Goal: Task Accomplishment & Management: Complete application form

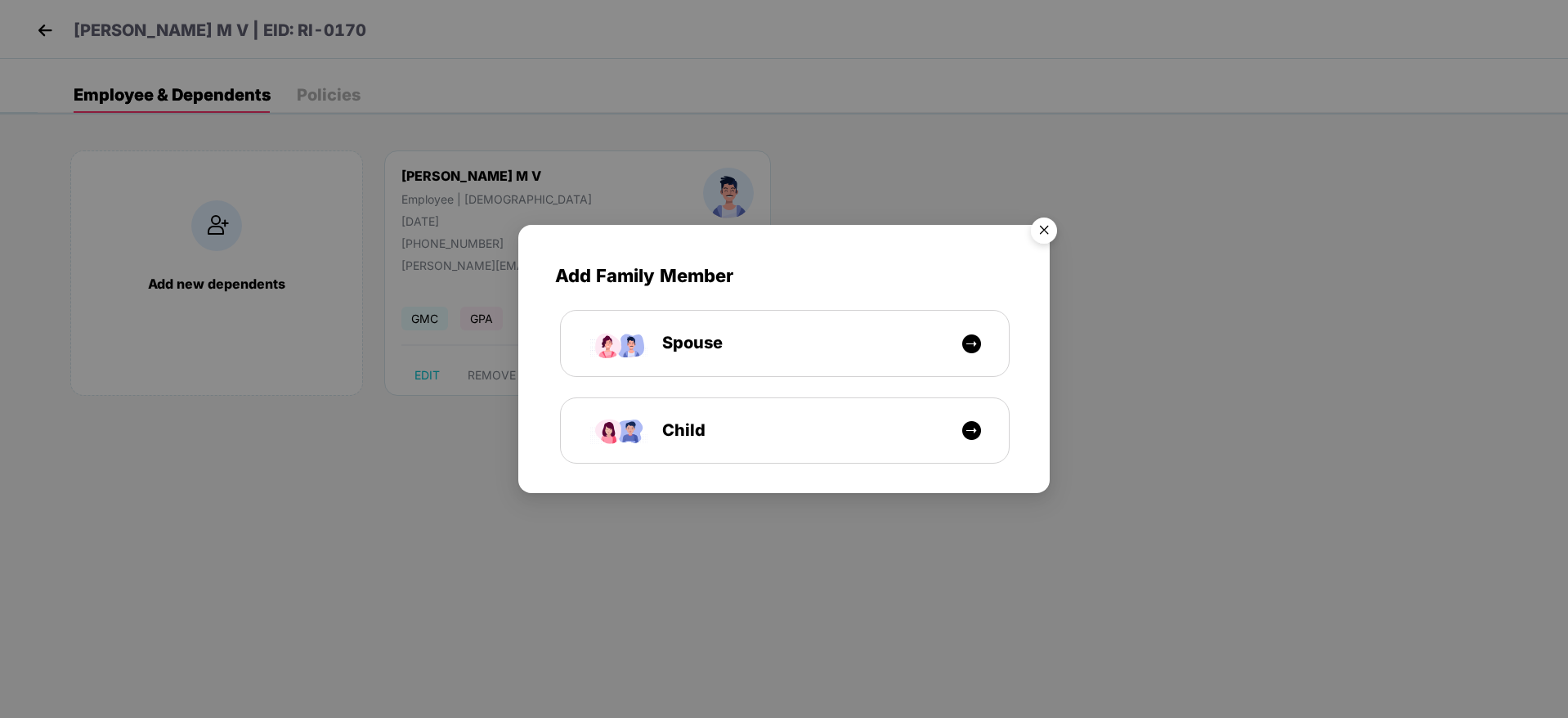
click at [1045, 219] on img "Close" at bounding box center [1044, 232] width 46 height 46
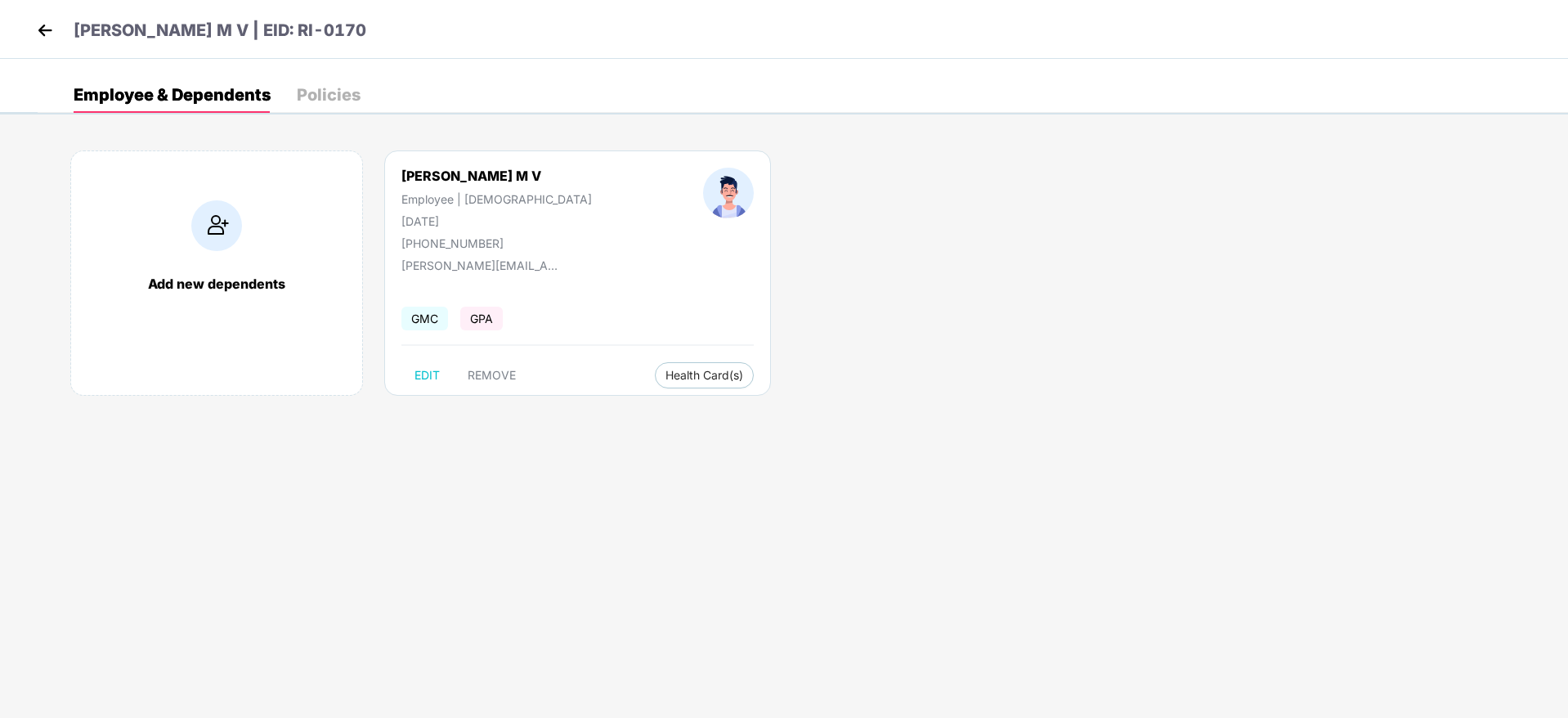
click at [52, 36] on img at bounding box center [44, 29] width 24 height 24
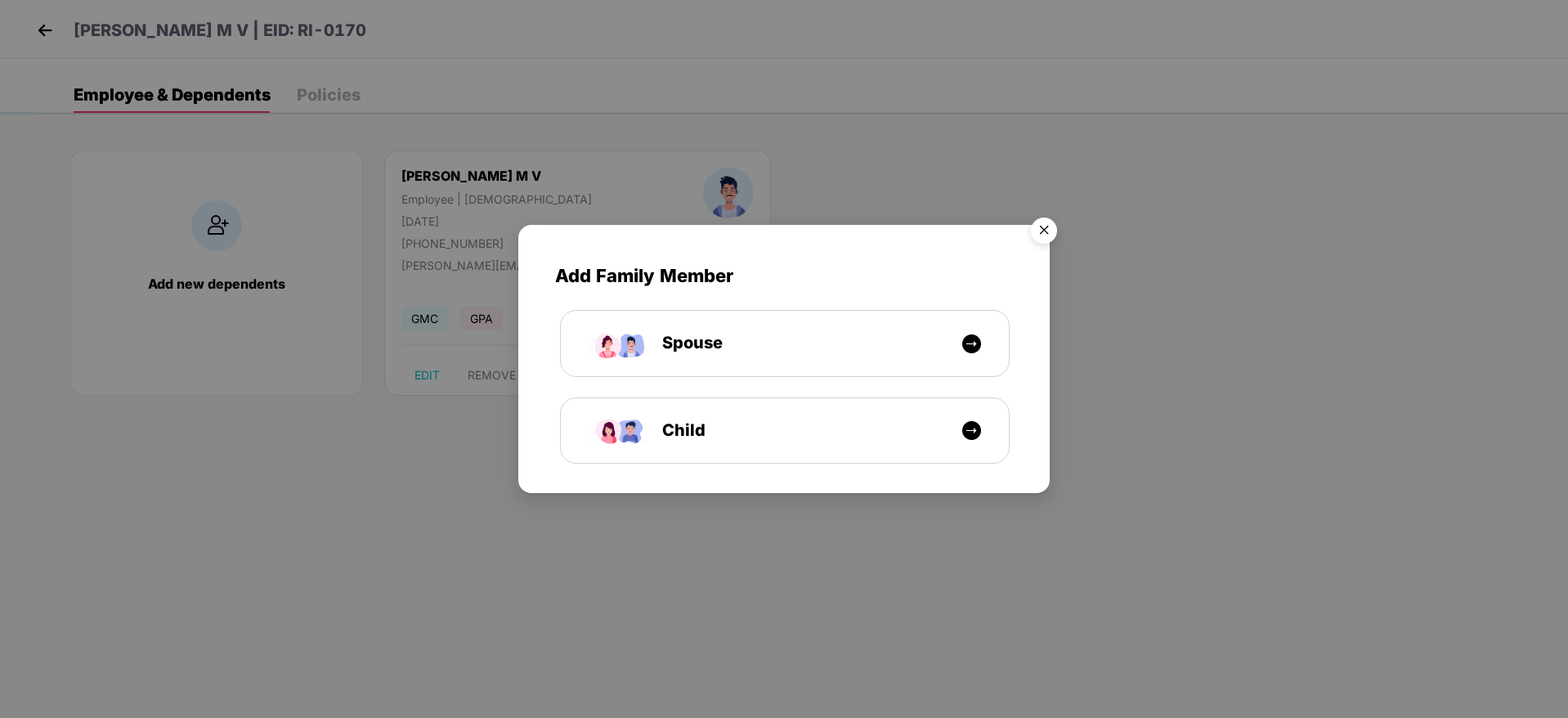
click at [1040, 224] on img "Close" at bounding box center [1044, 232] width 46 height 46
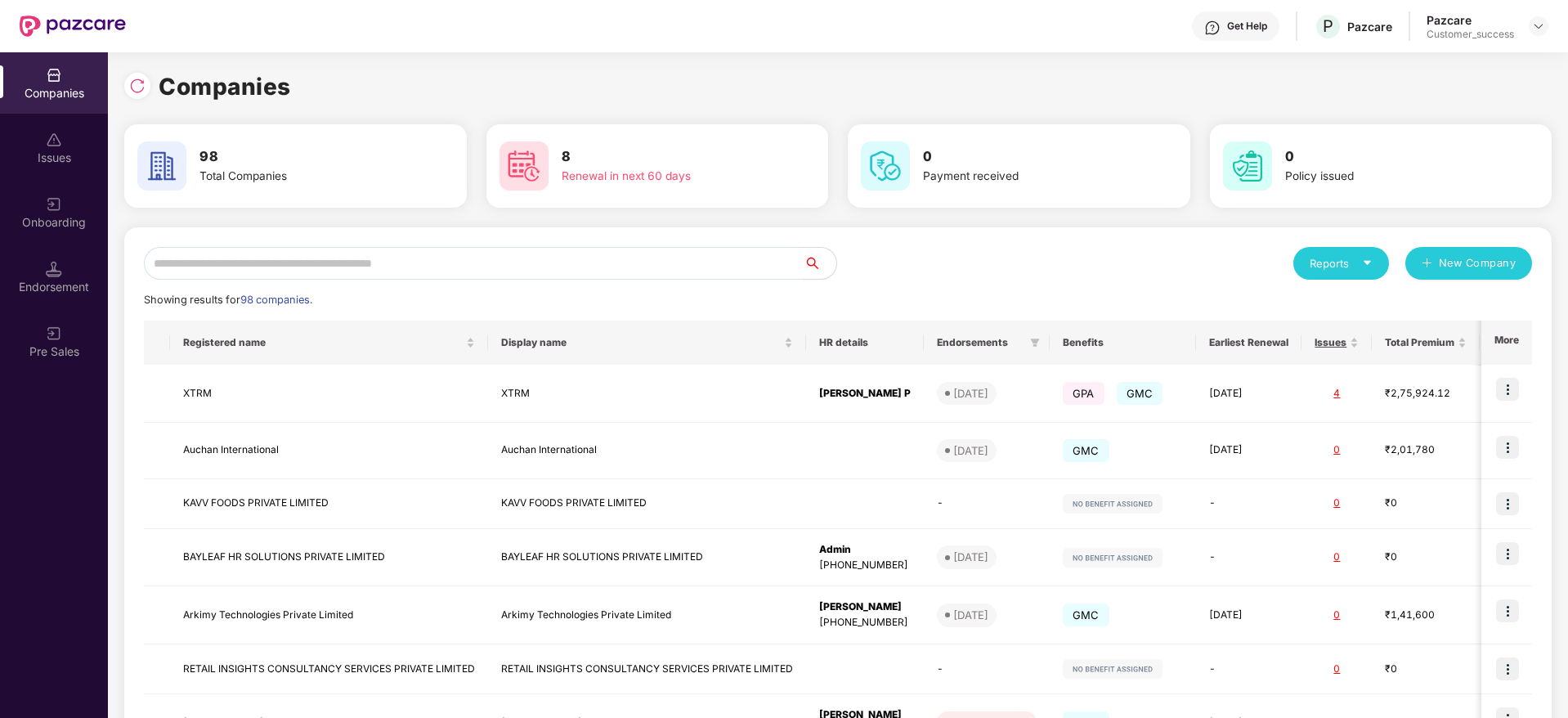
click at [48, 209] on img at bounding box center [54, 204] width 16 height 16
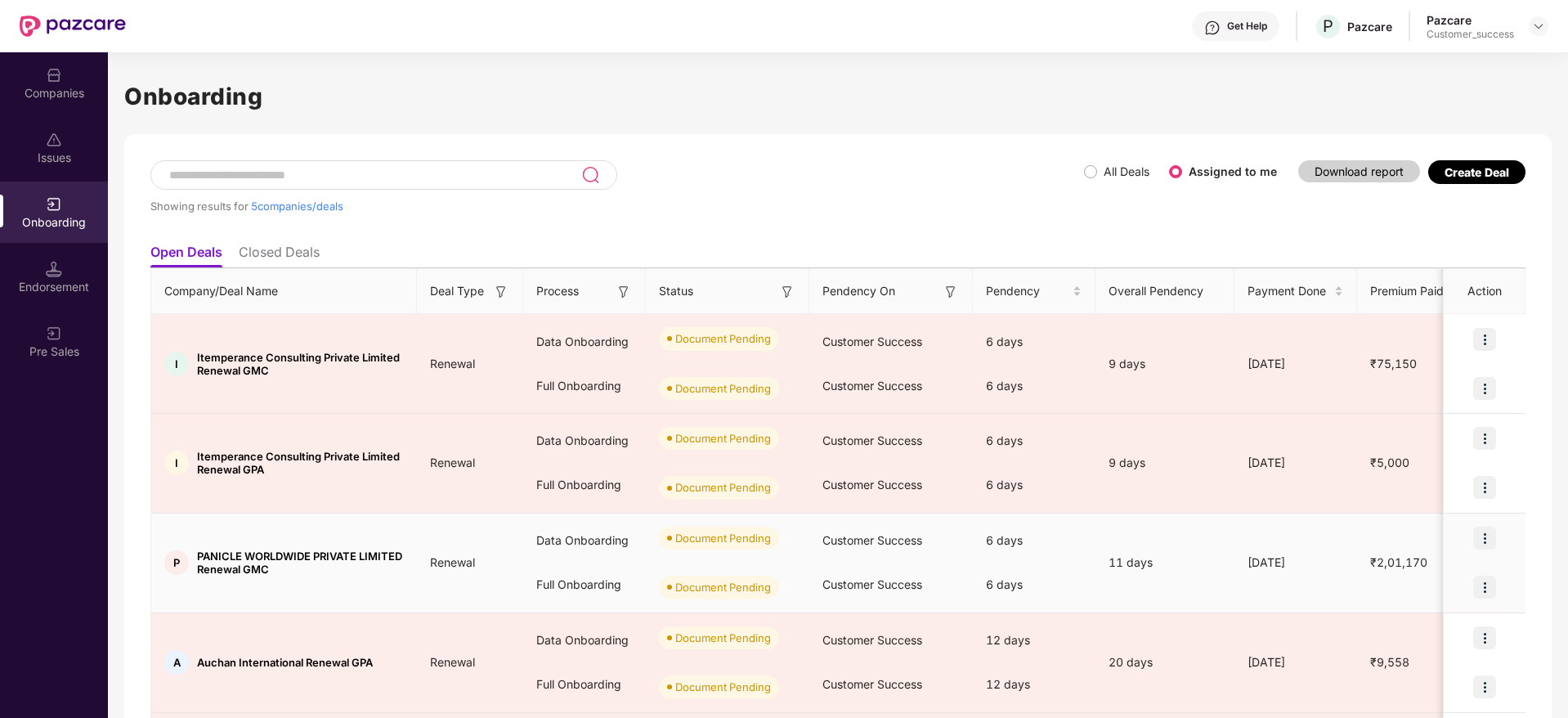
click at [1486, 546] on img at bounding box center [1484, 538] width 23 height 23
click at [1446, 593] on li "Upload Documents" at bounding box center [1408, 580] width 176 height 34
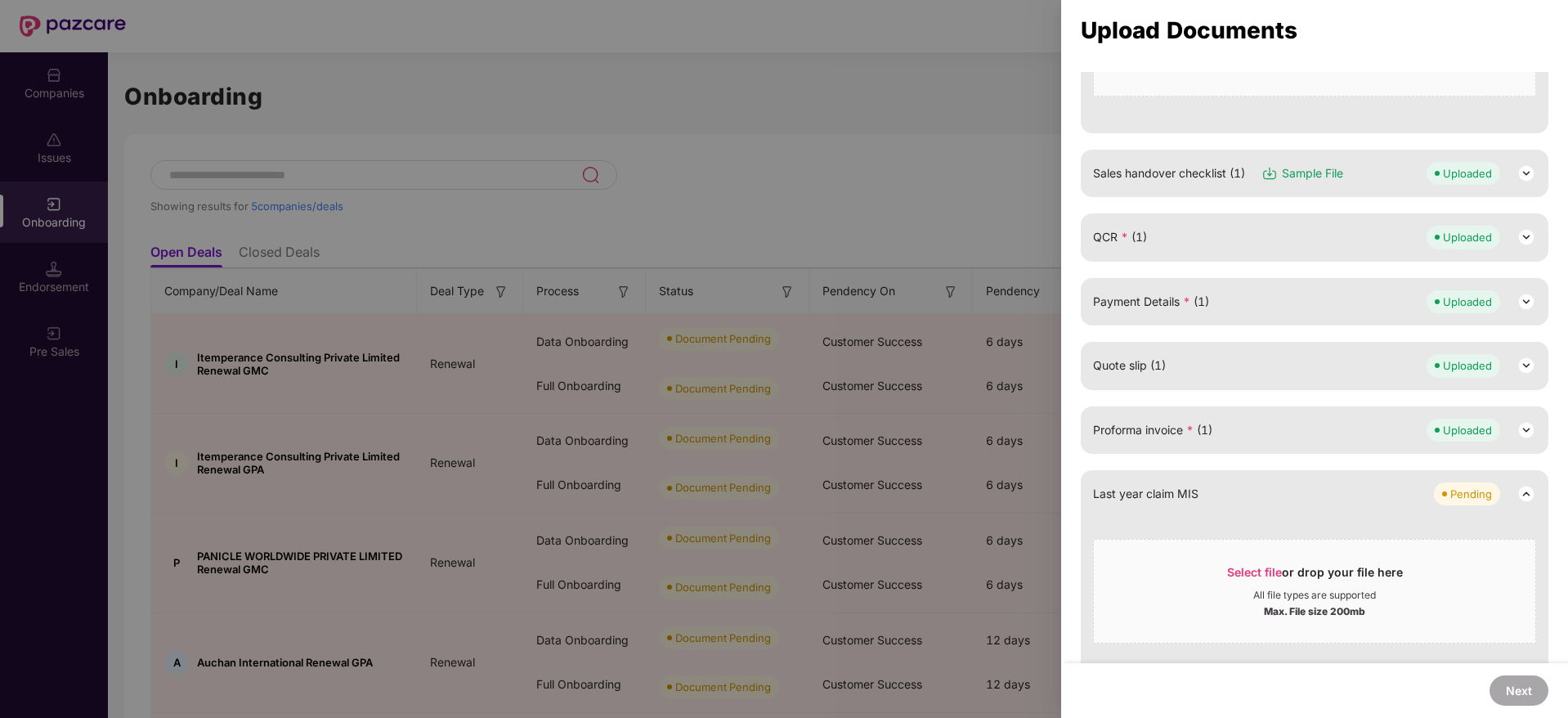
scroll to position [388, 0]
click at [598, 116] on div at bounding box center [784, 359] width 1568 height 718
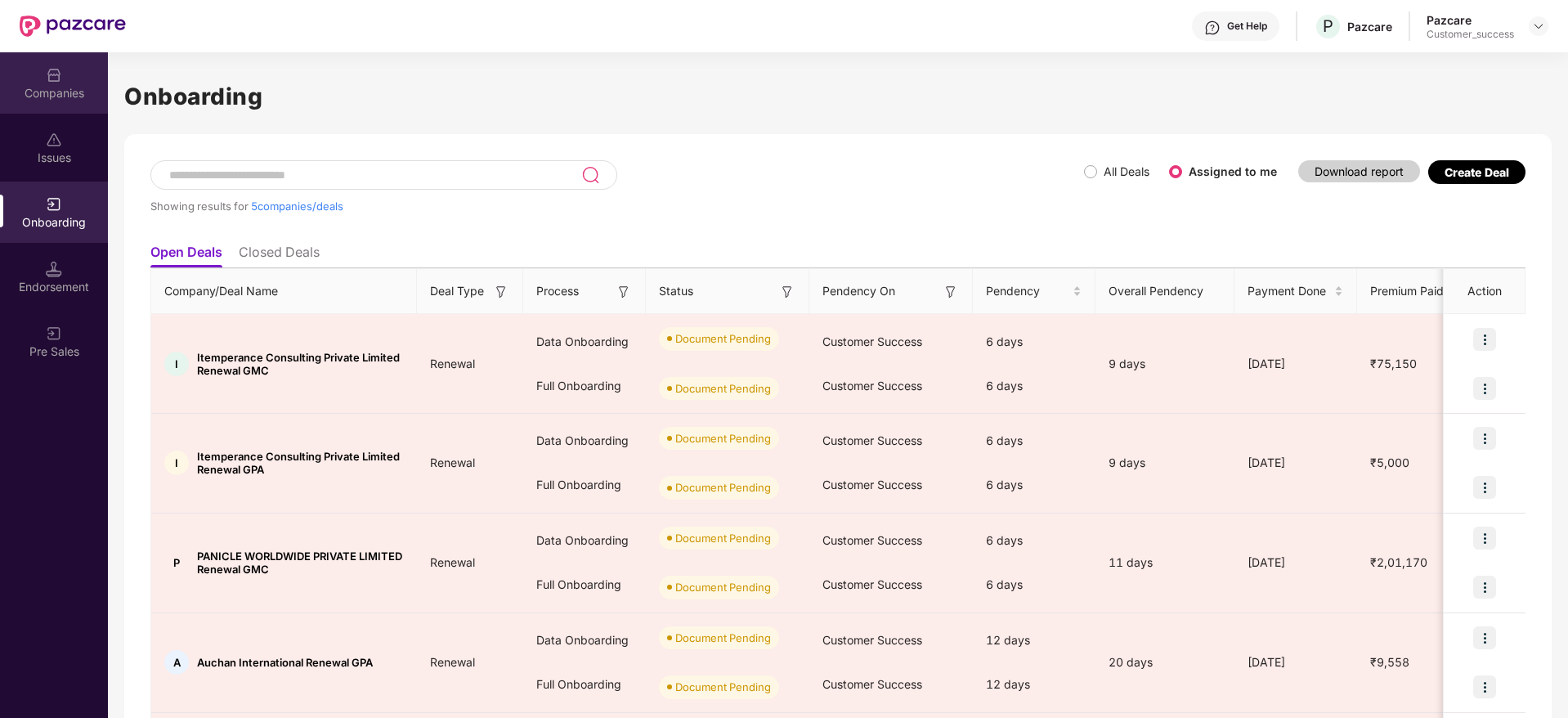
click at [49, 75] on img at bounding box center [54, 75] width 16 height 16
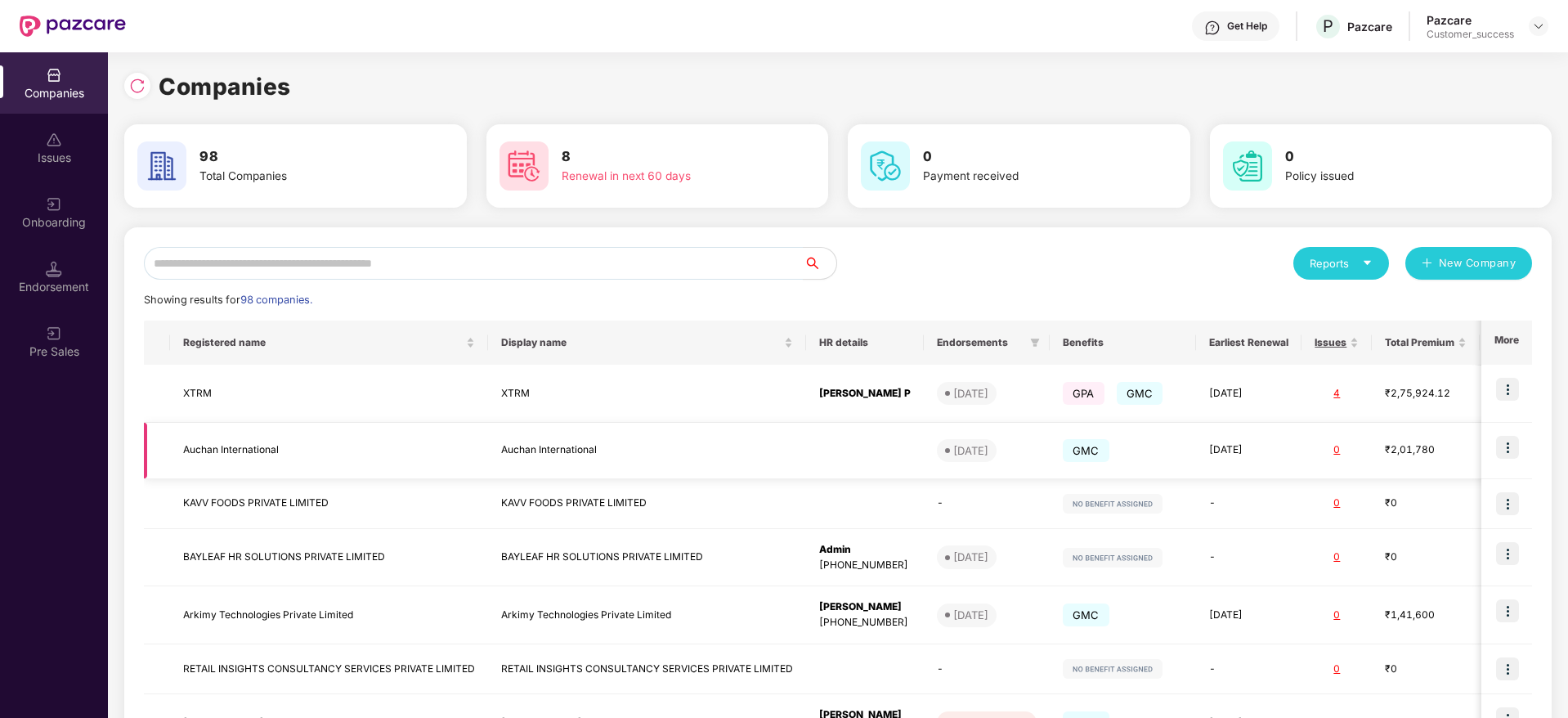
click at [1501, 448] on img at bounding box center [1507, 446] width 23 height 23
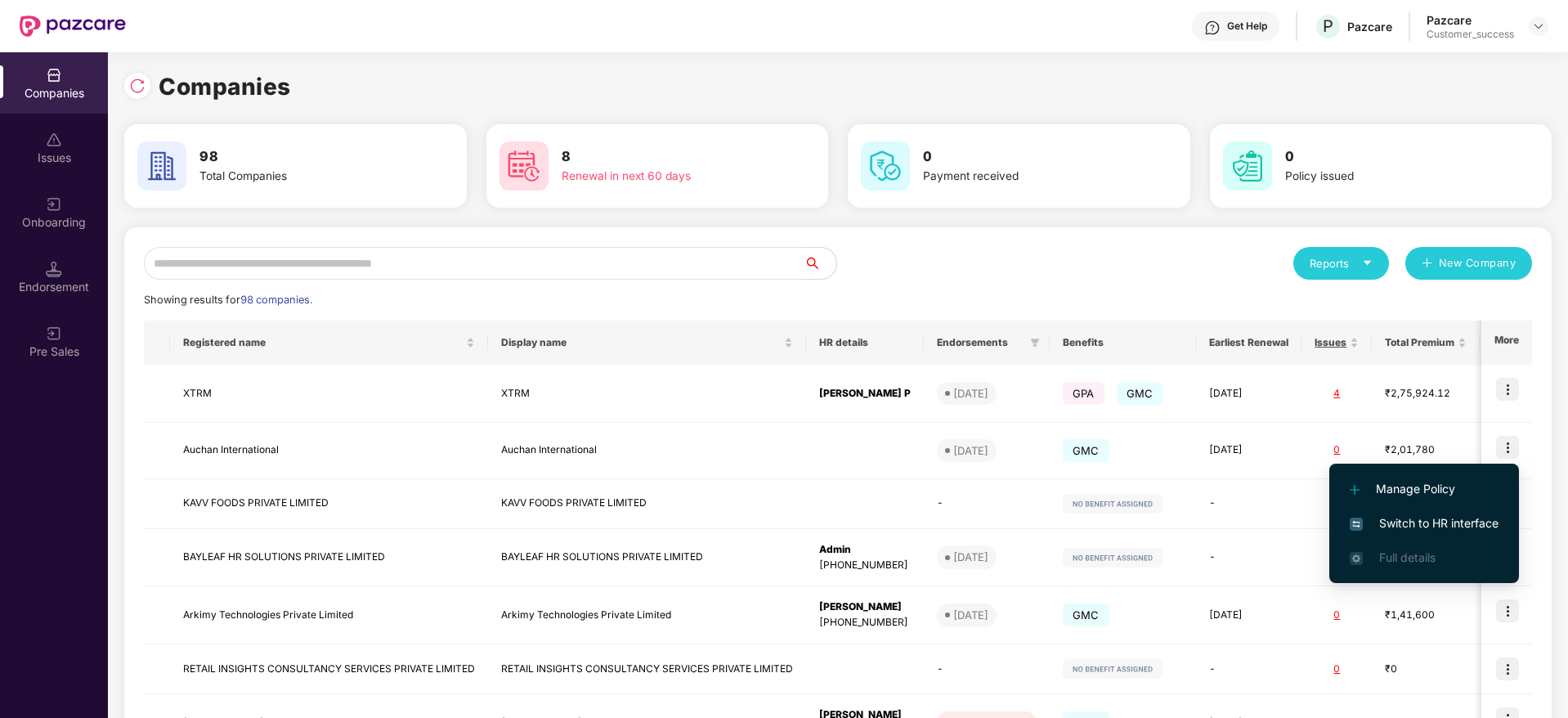
click at [1456, 523] on span "Switch to HR interface" at bounding box center [1424, 523] width 148 height 18
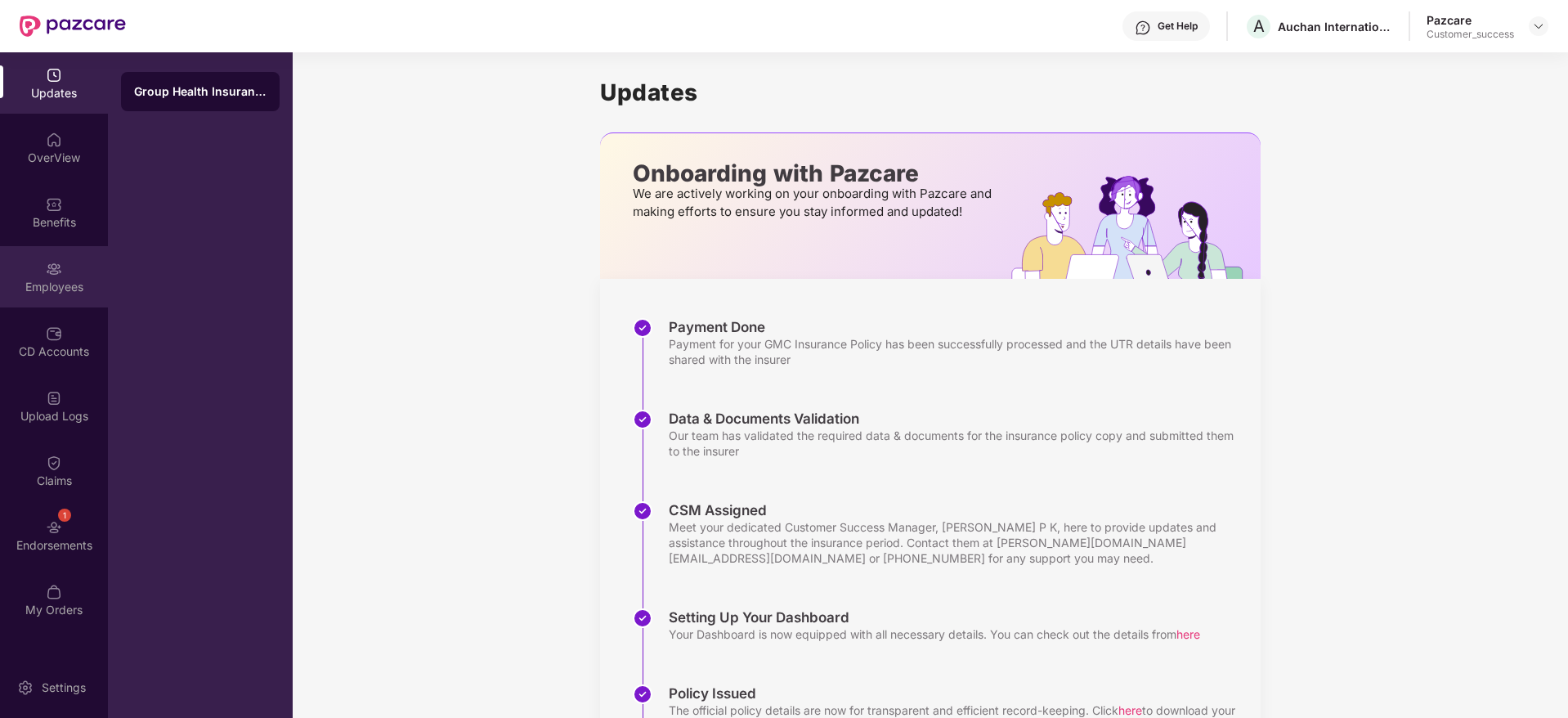
click at [74, 299] on div "Employees" at bounding box center [54, 276] width 108 height 61
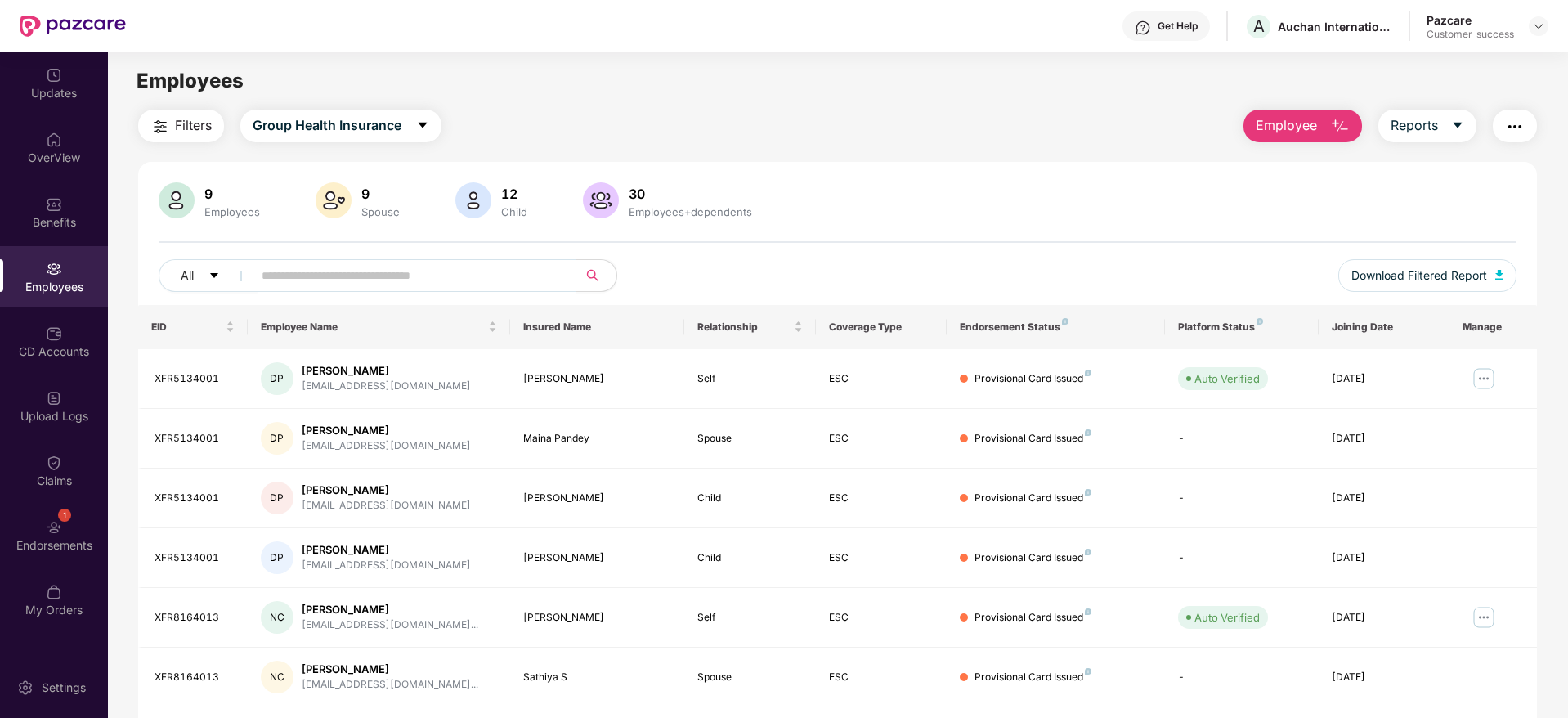
click at [1289, 125] on span "Employee" at bounding box center [1286, 125] width 61 height 20
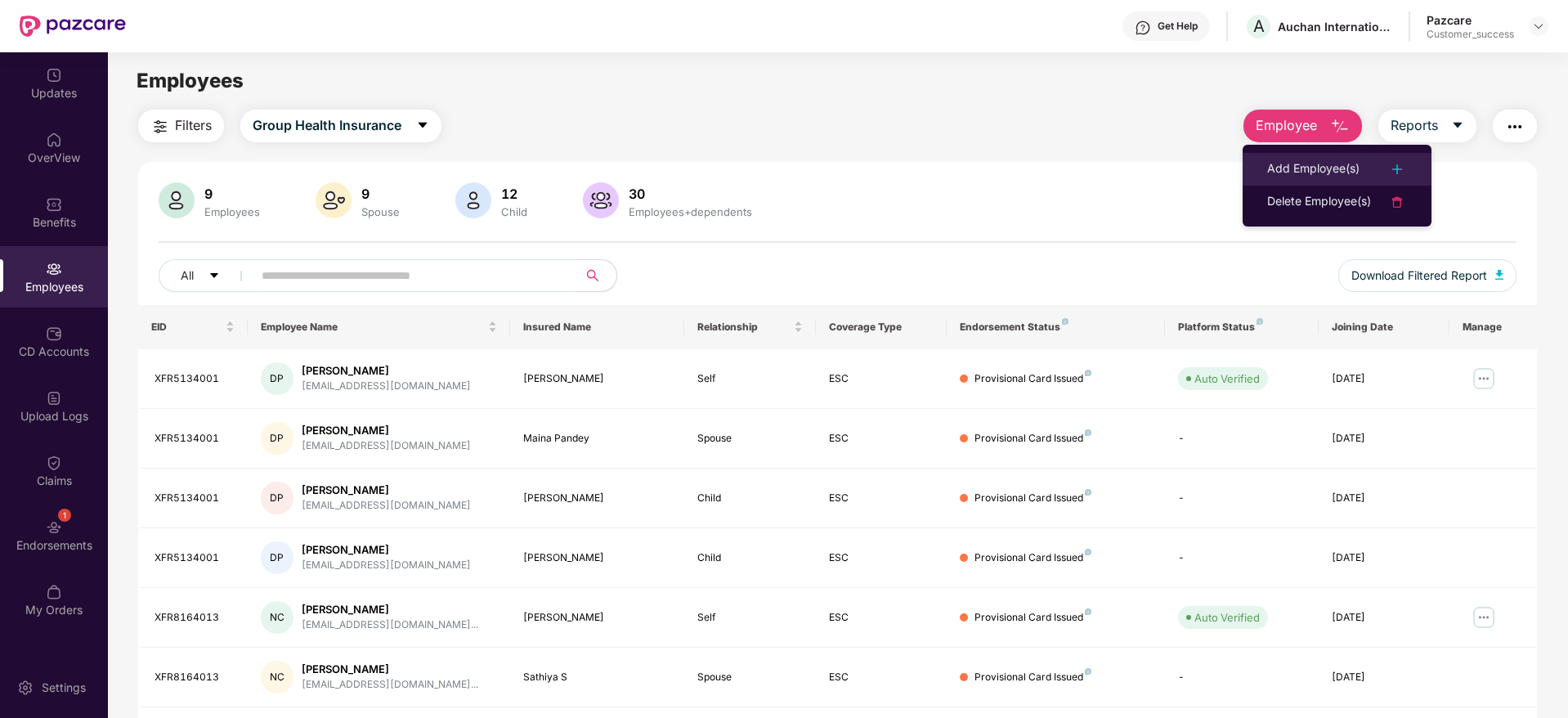
click at [1263, 160] on li "Add Employee(s)" at bounding box center [1336, 169] width 189 height 33
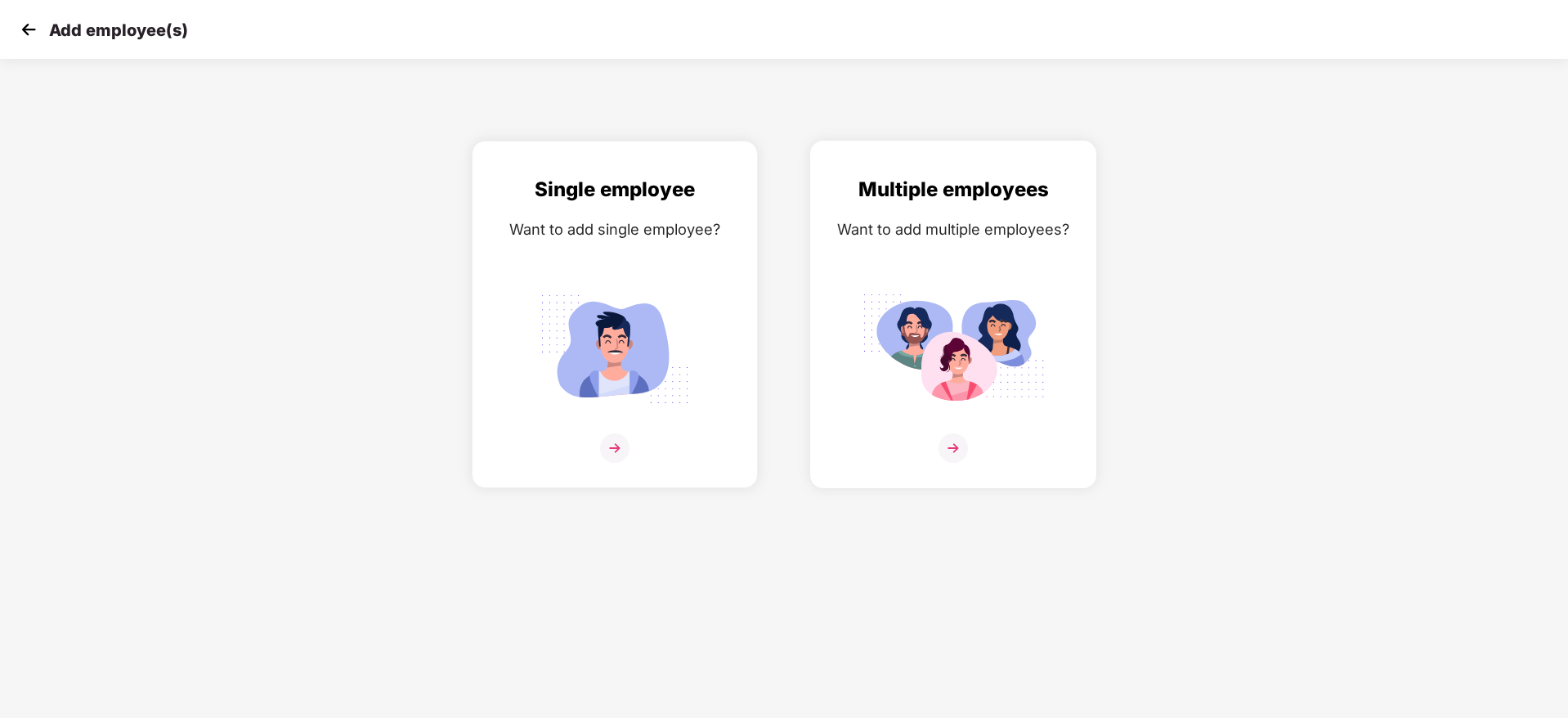
click at [946, 450] on img at bounding box center [953, 448] width 29 height 29
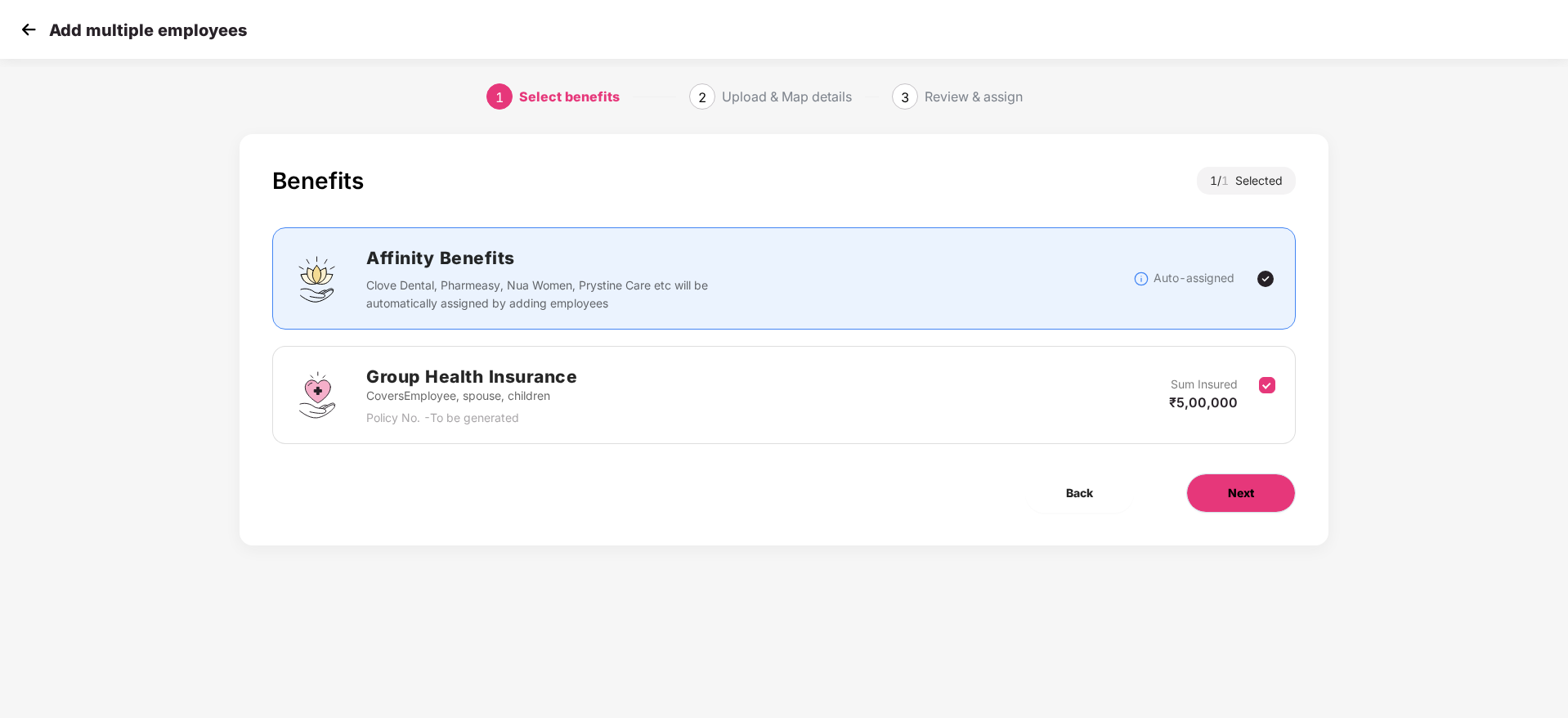
click at [1211, 492] on button "Next" at bounding box center [1241, 492] width 110 height 39
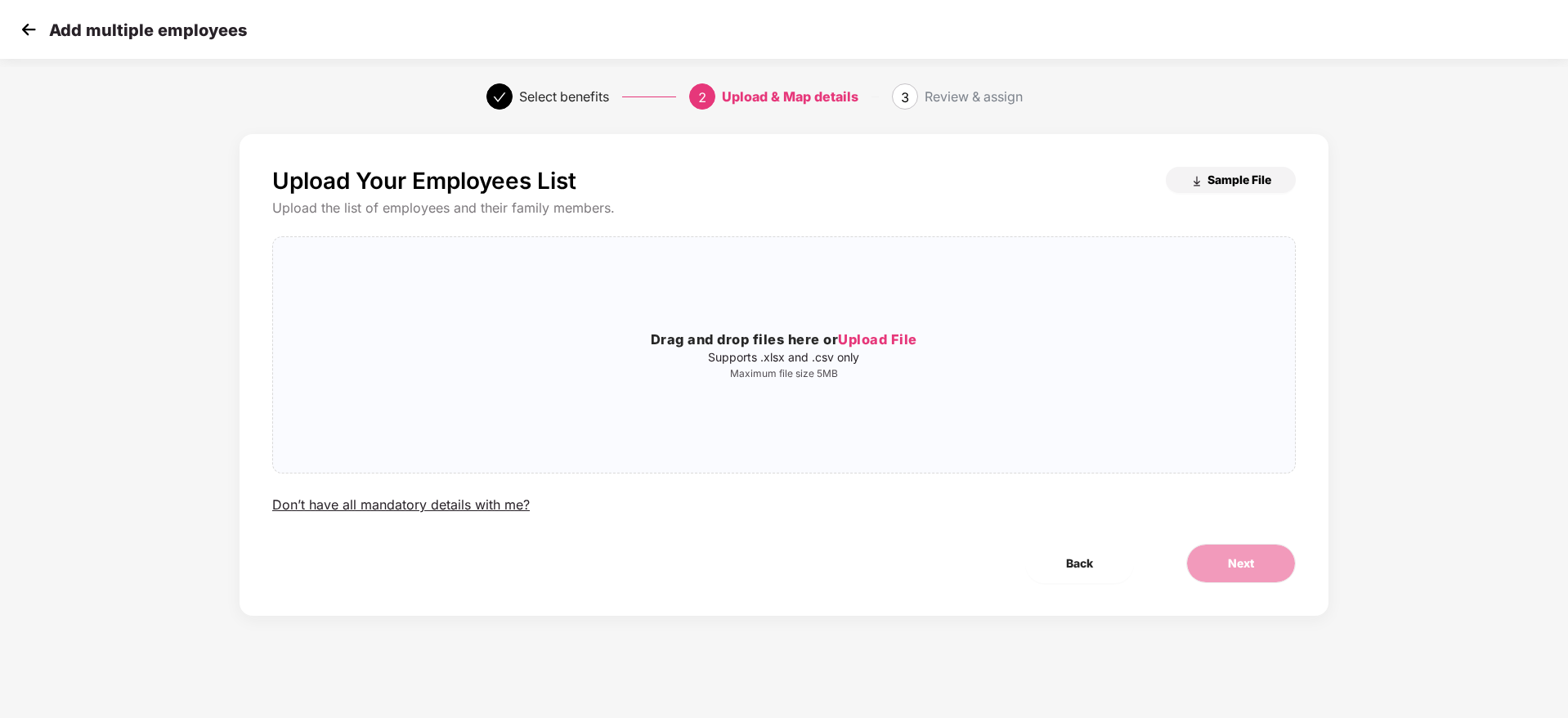
click at [1226, 180] on span "Sample File" at bounding box center [1239, 180] width 64 height 16
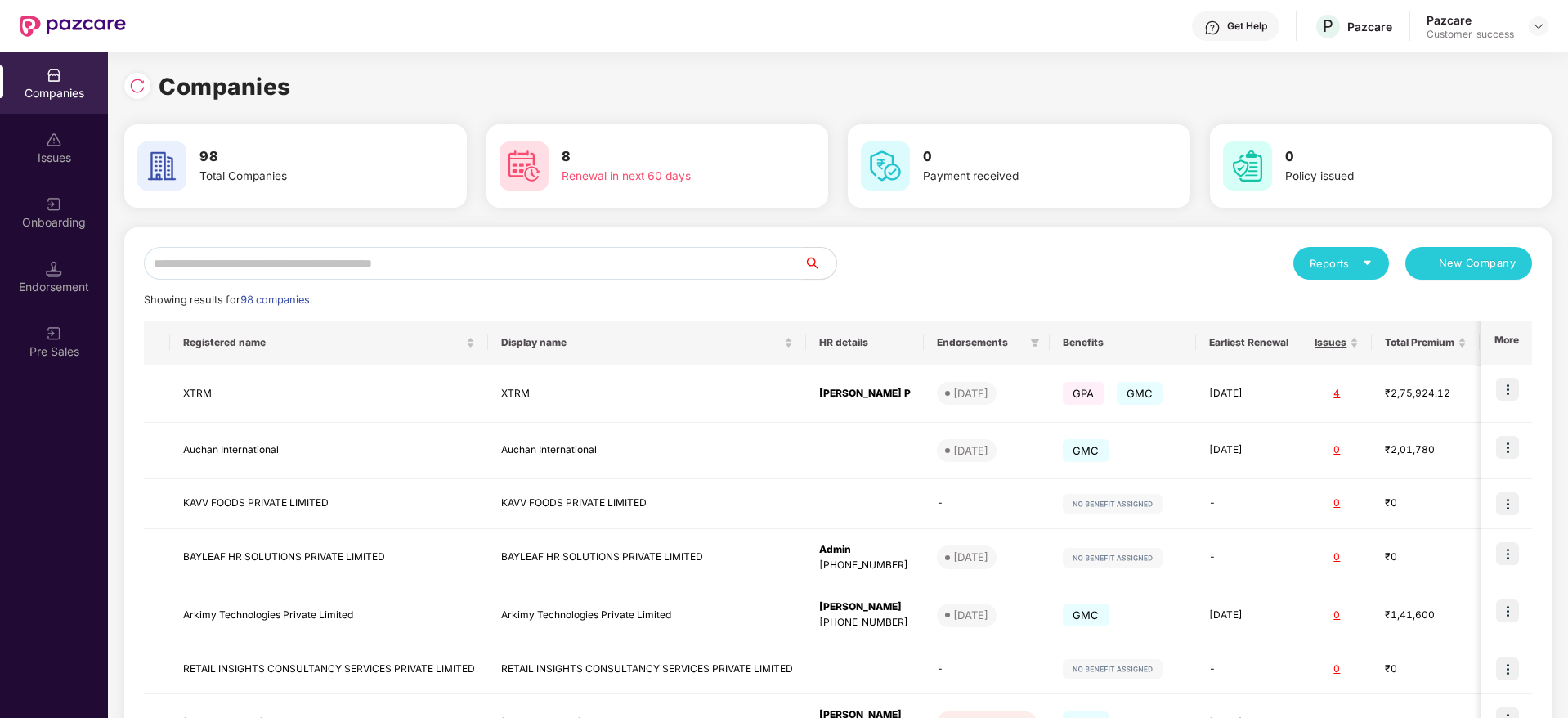
click at [72, 200] on div "Onboarding" at bounding box center [54, 211] width 108 height 61
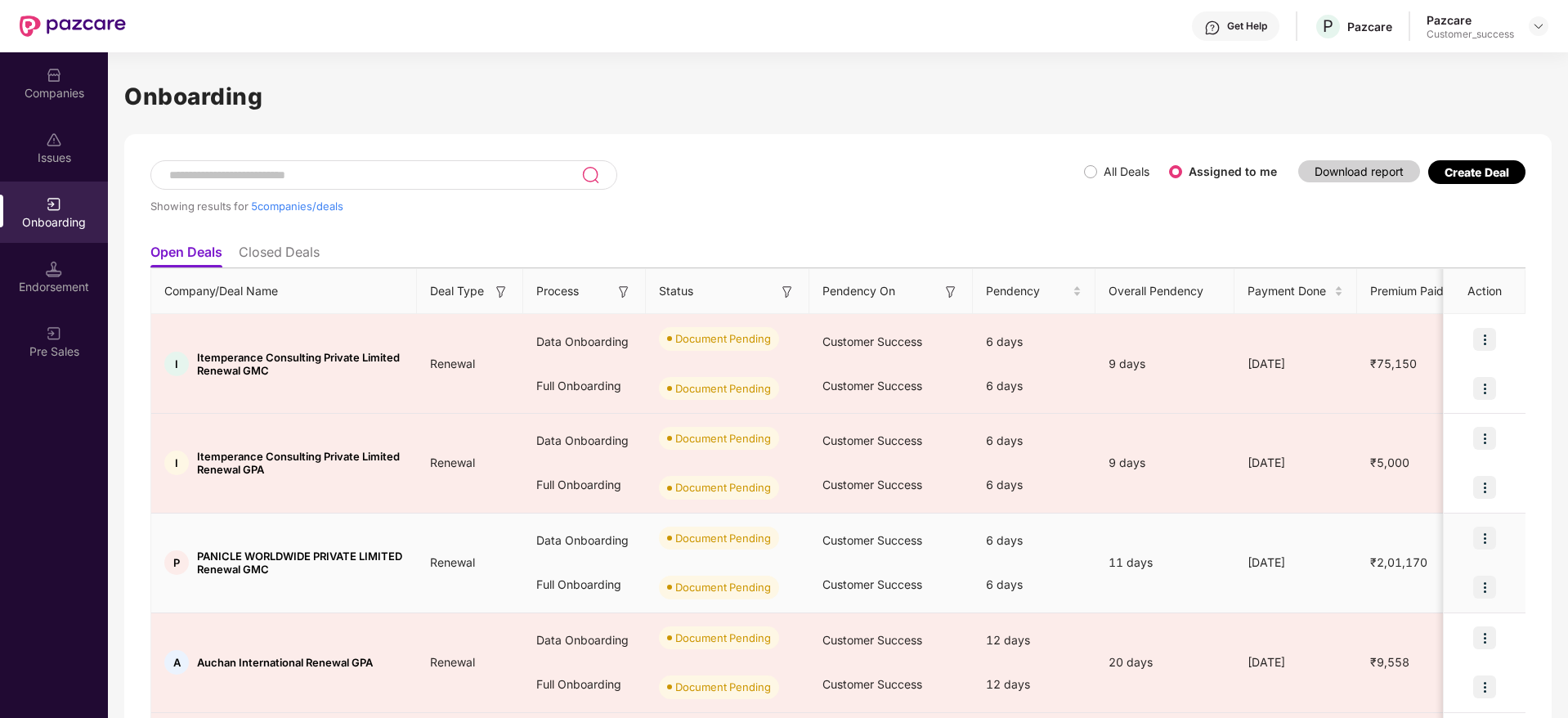
click at [1492, 529] on img at bounding box center [1484, 538] width 23 height 23
click at [1417, 577] on span "Upload Documents" at bounding box center [1407, 580] width 135 height 18
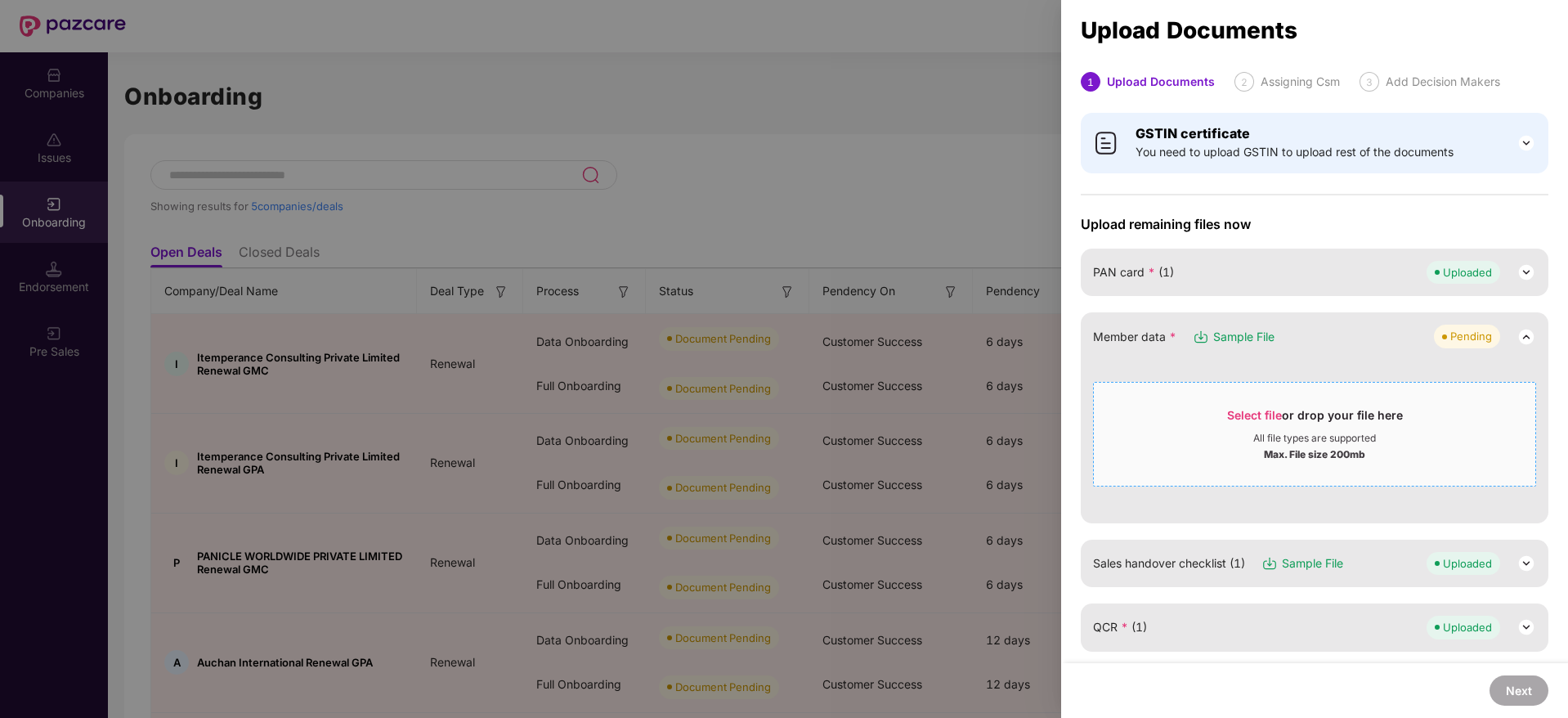
click at [1269, 412] on span "Select file" at bounding box center [1254, 414] width 55 height 14
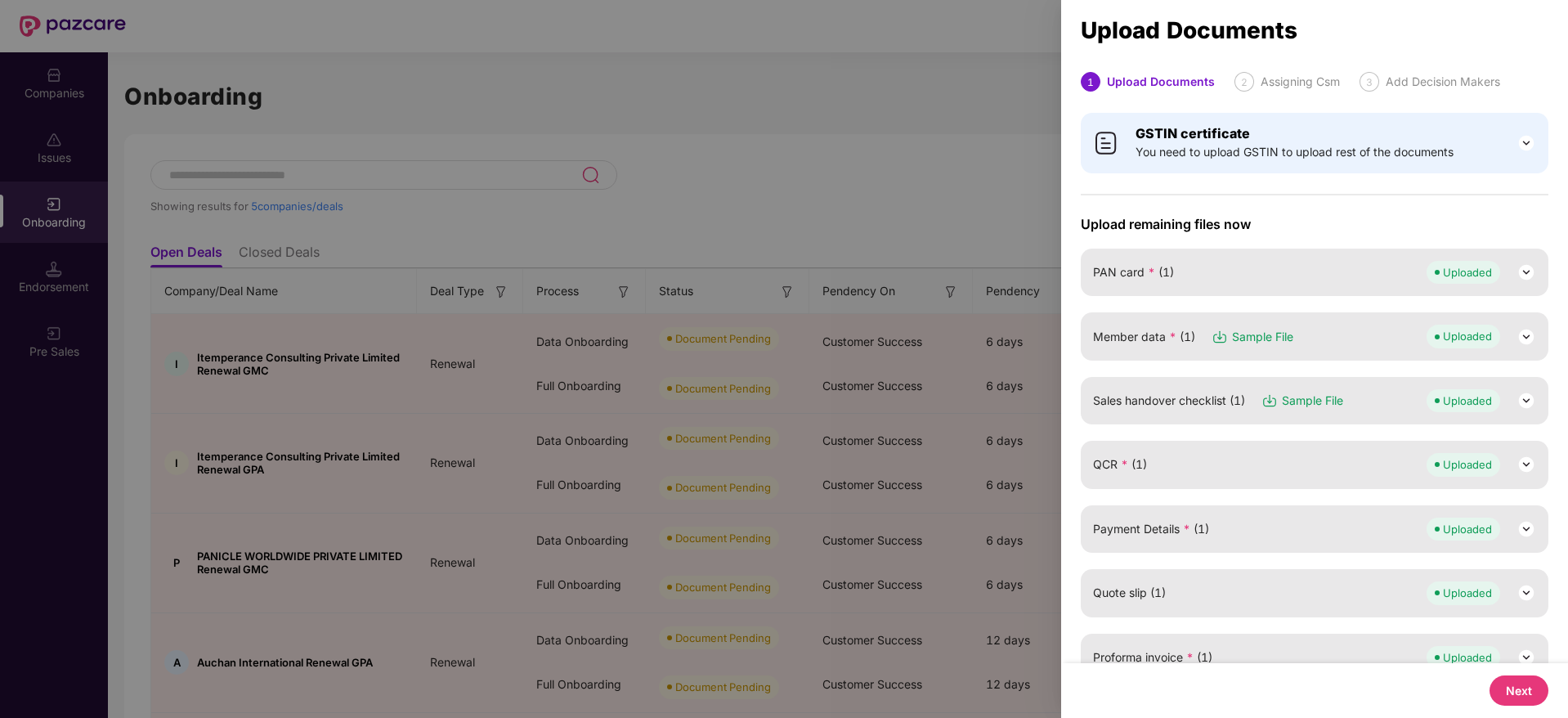
click at [1510, 684] on button "Next" at bounding box center [1519, 690] width 59 height 30
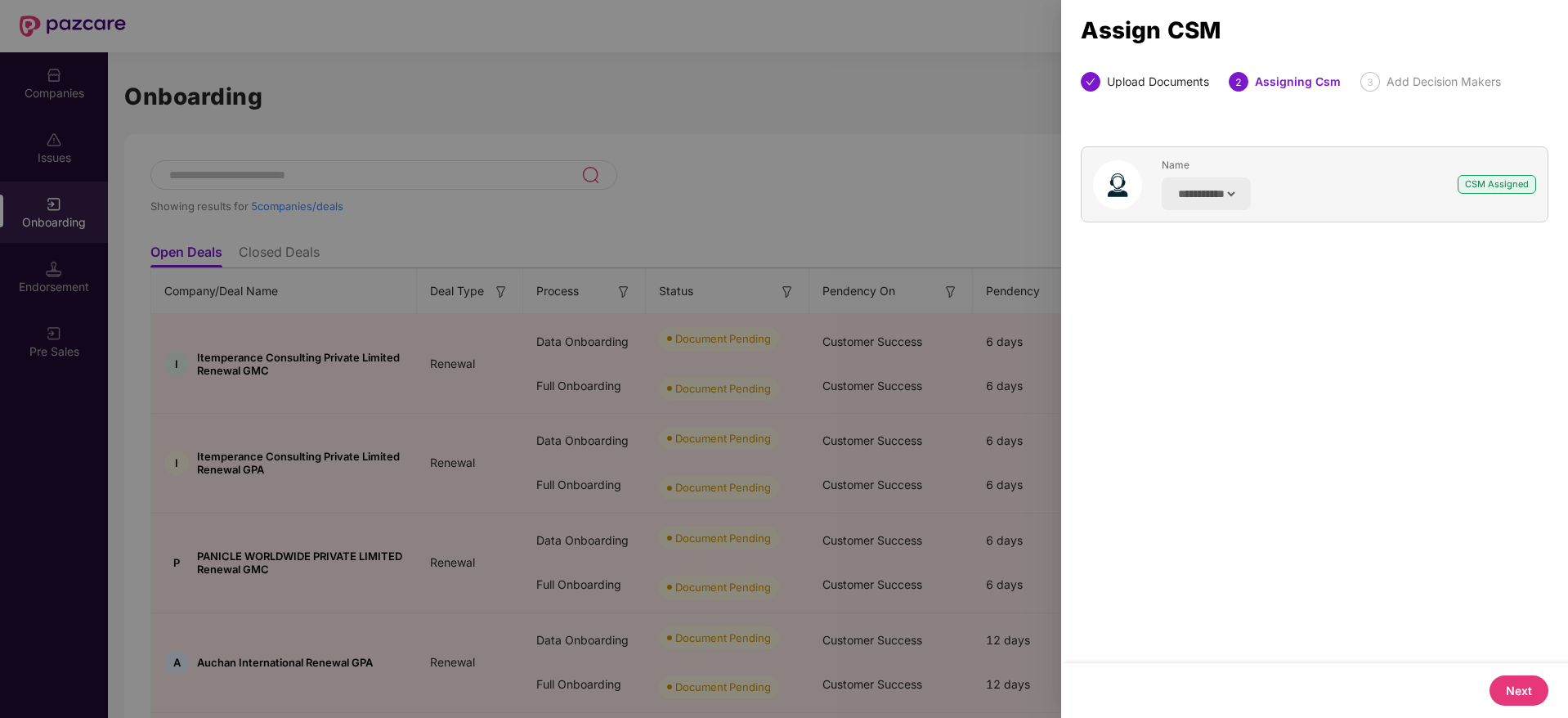
click at [1510, 684] on button "Next" at bounding box center [1519, 690] width 59 height 30
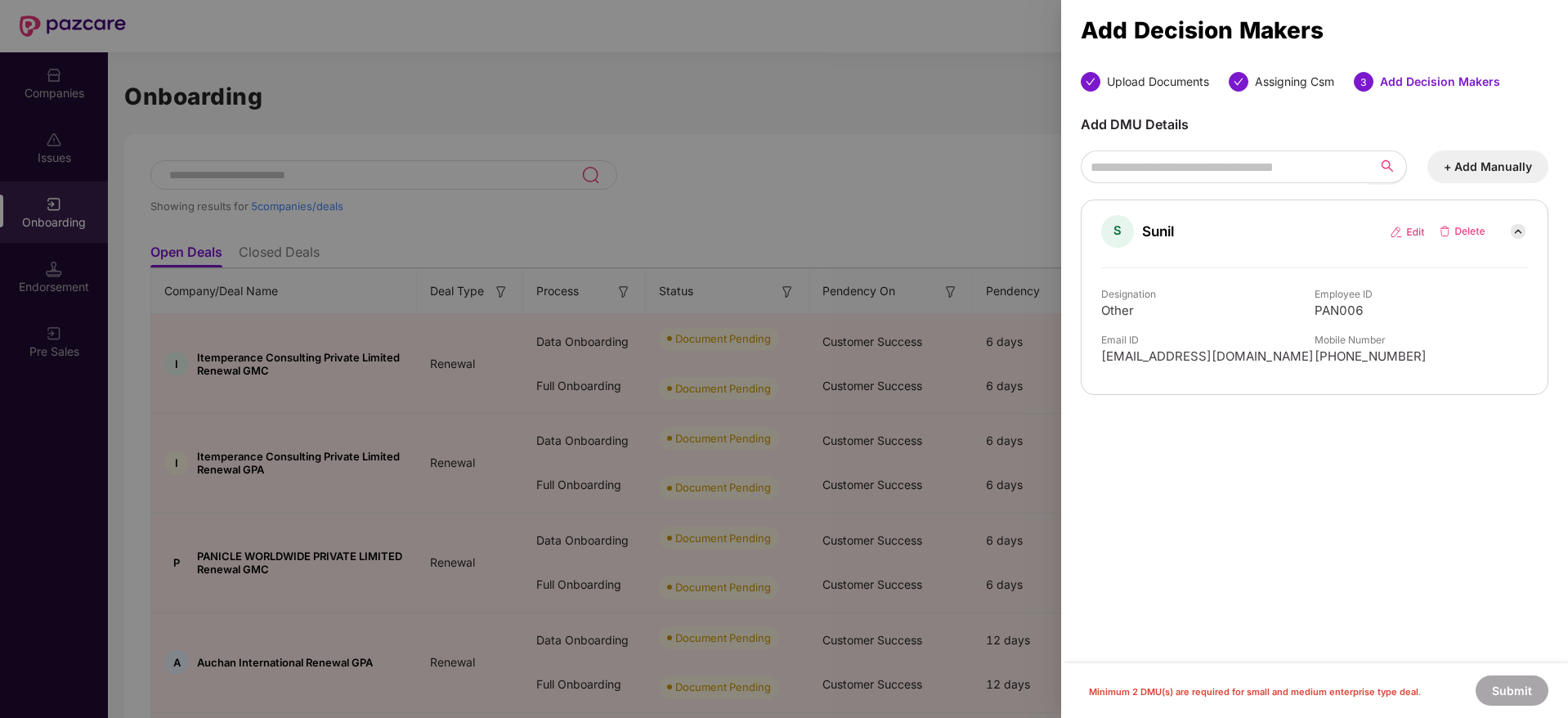
click at [1477, 170] on button "+ Add Manually" at bounding box center [1488, 166] width 121 height 33
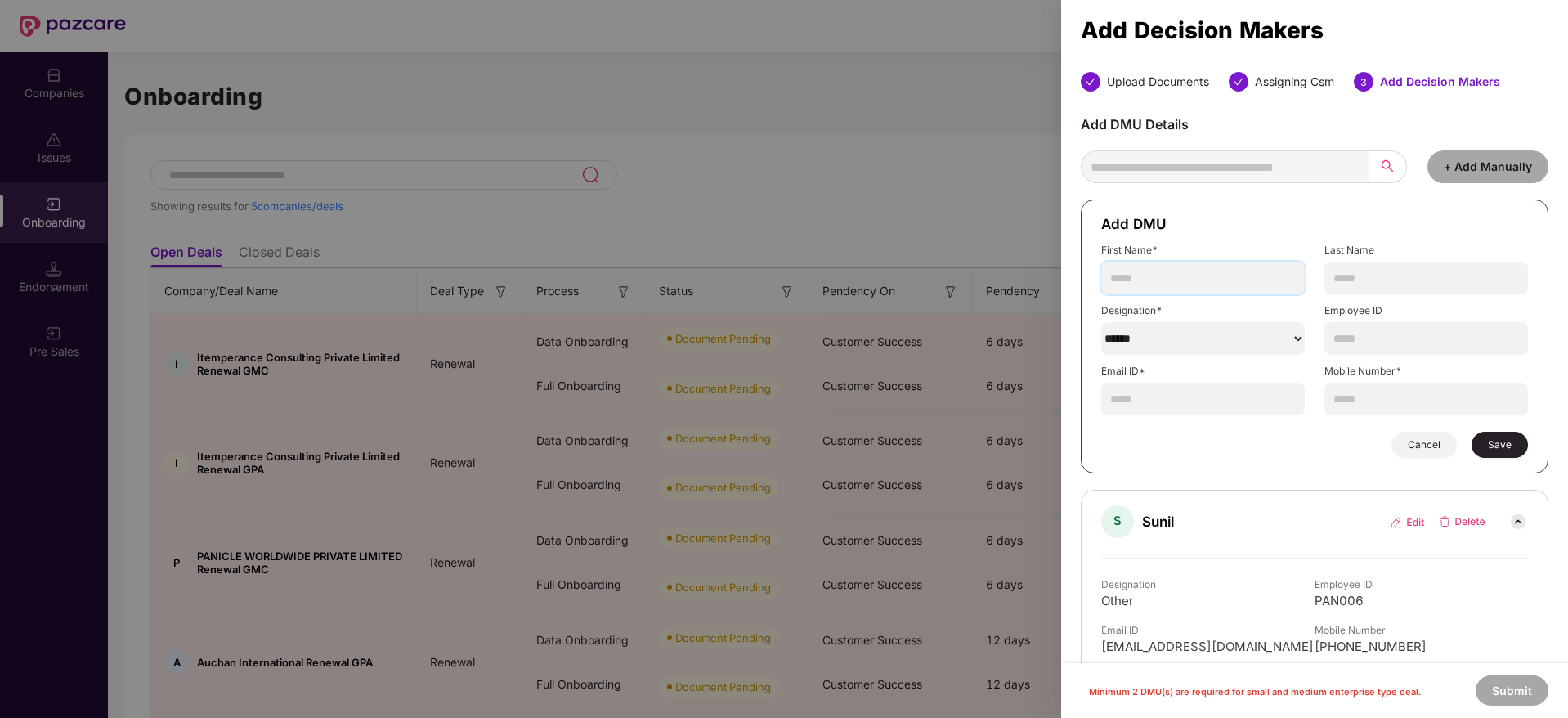
click at [1183, 273] on input "text" at bounding box center [1203, 278] width 204 height 33
type input "*****"
click at [1213, 338] on select "******" at bounding box center [1203, 338] width 204 height 33
select select "********"
click at [1102, 322] on select "******" at bounding box center [1203, 338] width 204 height 33
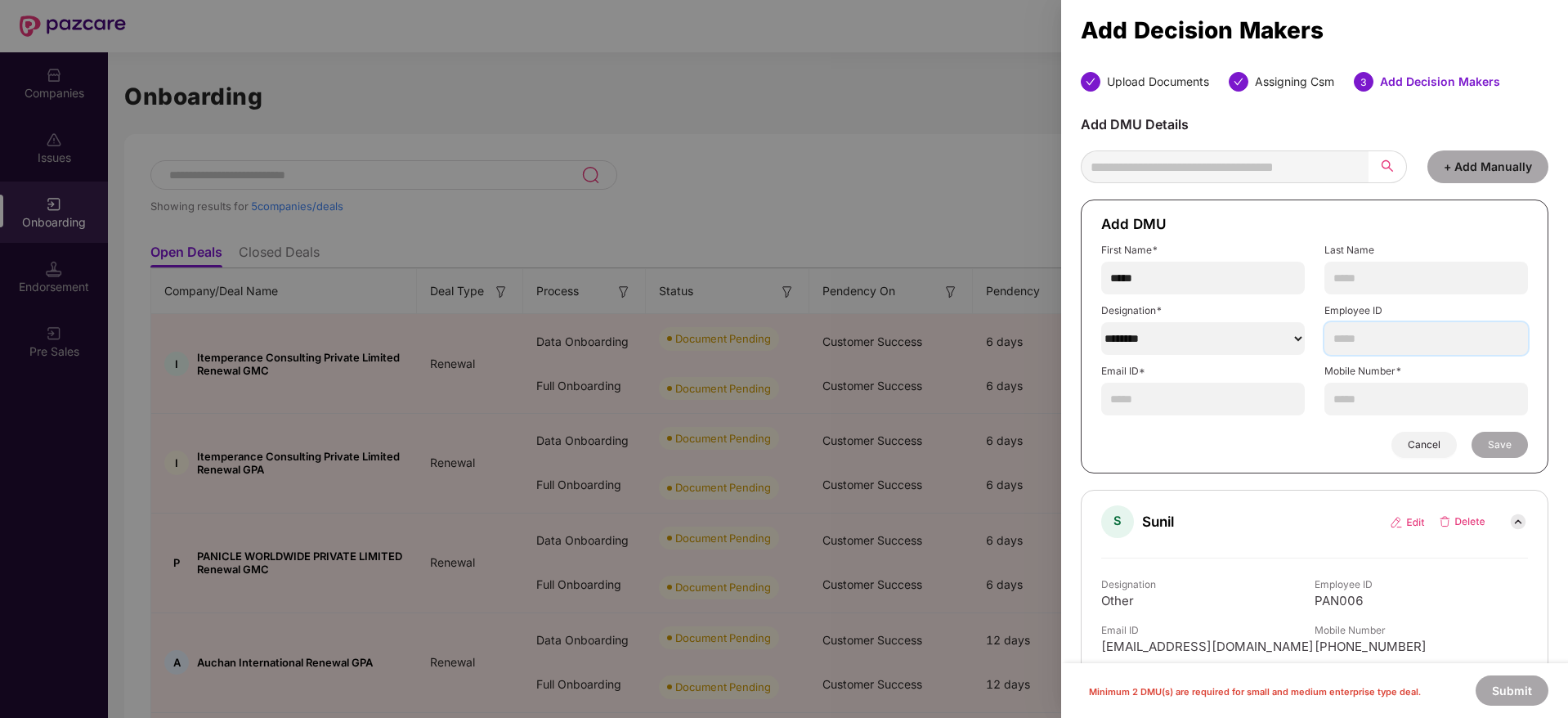
click at [1349, 345] on input "text" at bounding box center [1426, 338] width 204 height 33
type input "*"
click at [1220, 402] on input "text" at bounding box center [1203, 398] width 204 height 33
paste input "**********"
type input "**********"
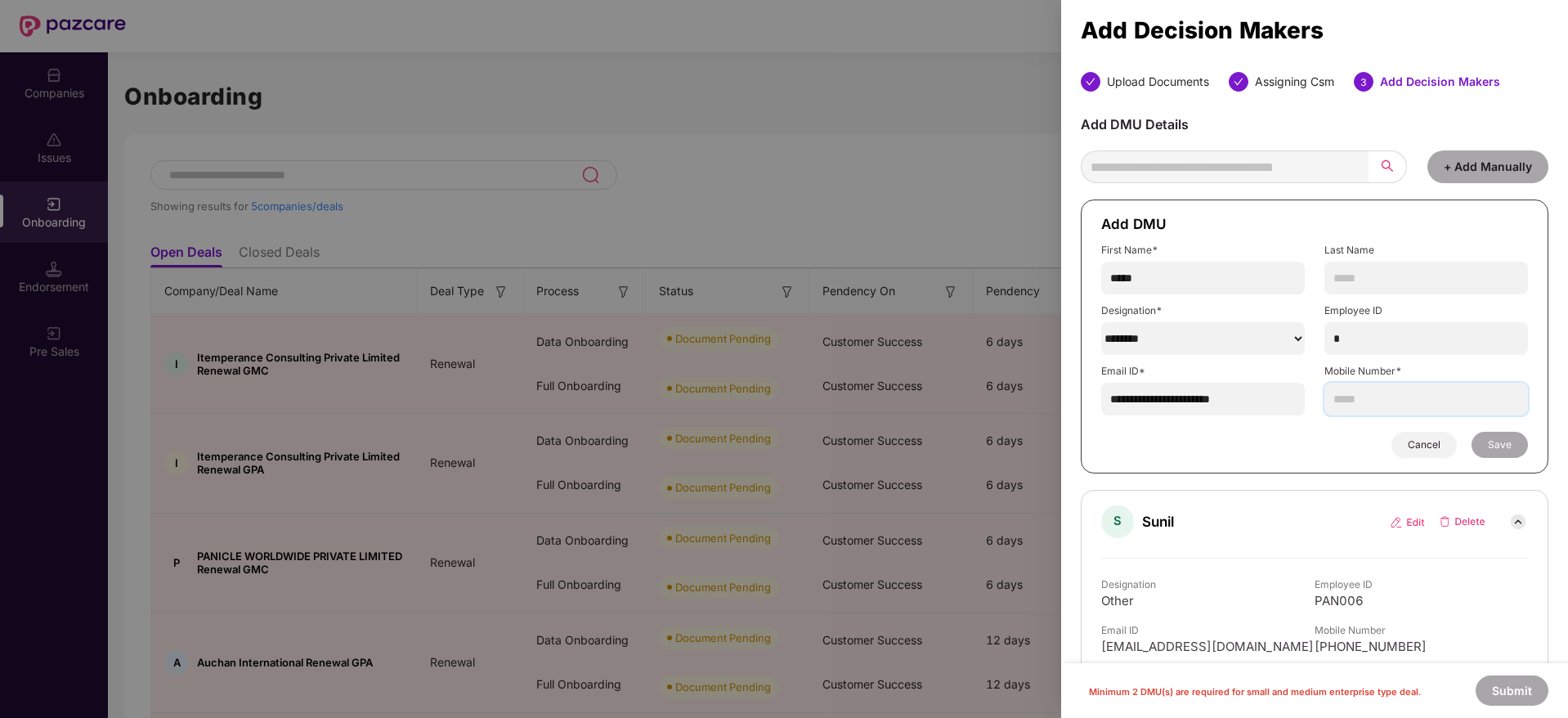
click at [1373, 406] on input "text" at bounding box center [1426, 398] width 204 height 33
type input "**********"
click at [1482, 441] on button "Save" at bounding box center [1499, 445] width 56 height 26
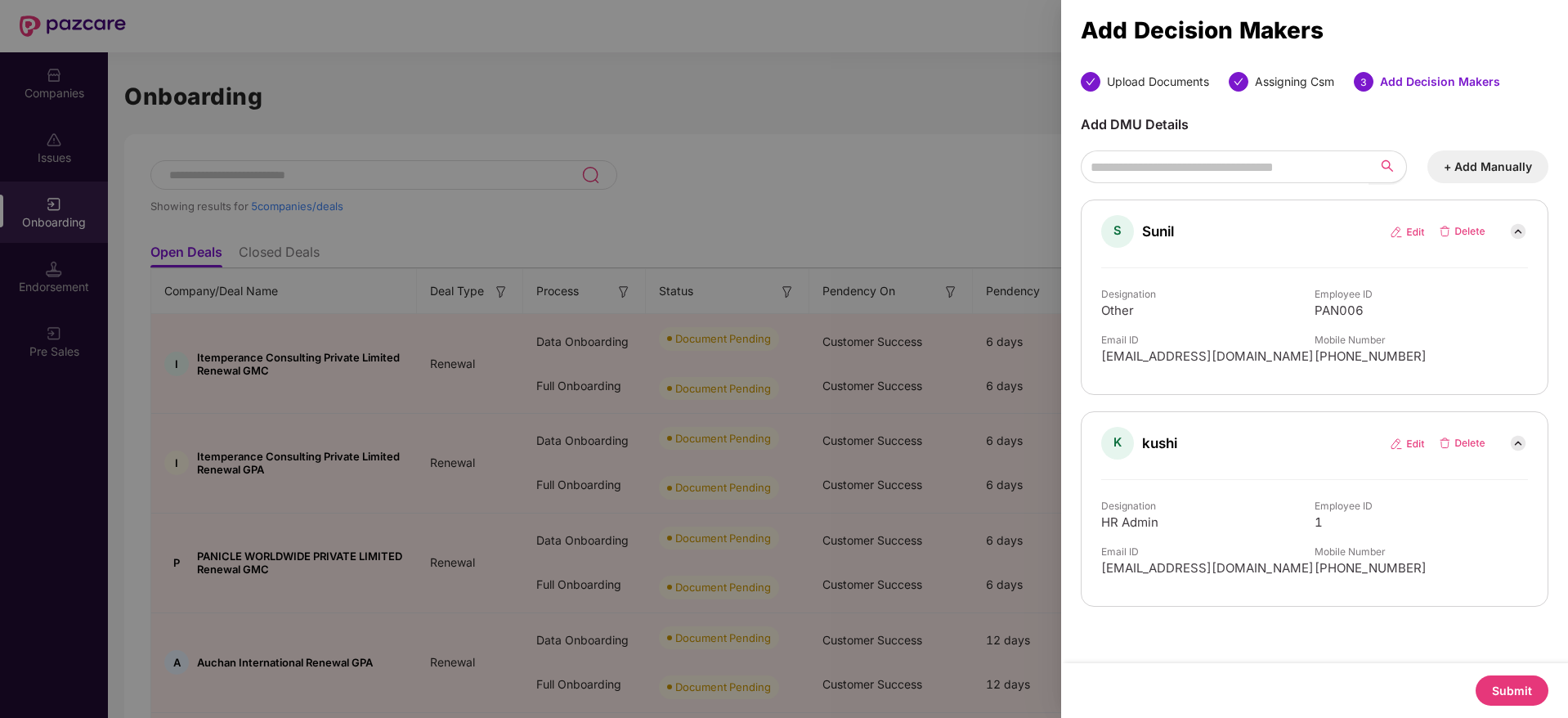
click at [1507, 688] on button "Submit" at bounding box center [1512, 690] width 73 height 30
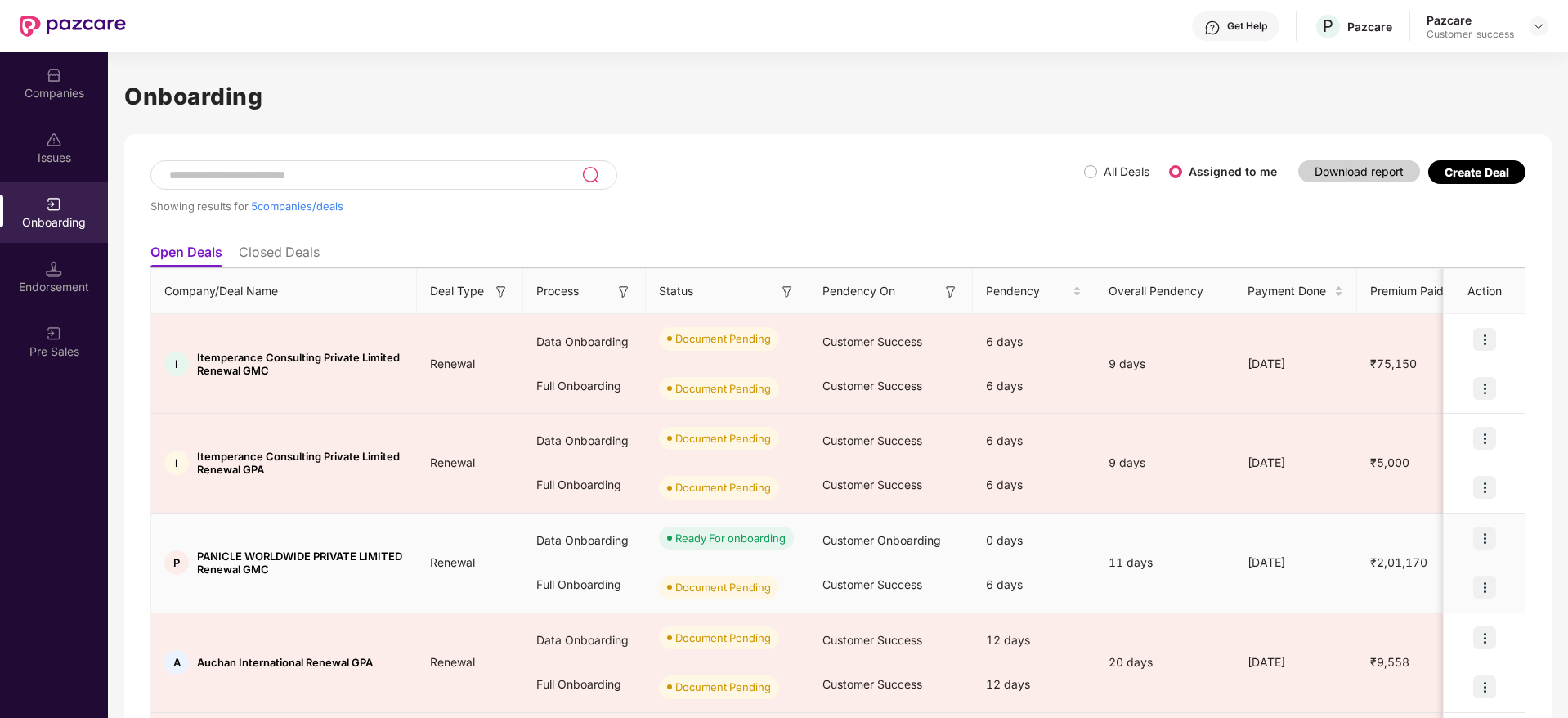
click at [1493, 585] on img at bounding box center [1484, 586] width 23 height 23
click at [1424, 614] on li "Upload Documents" at bounding box center [1408, 629] width 176 height 34
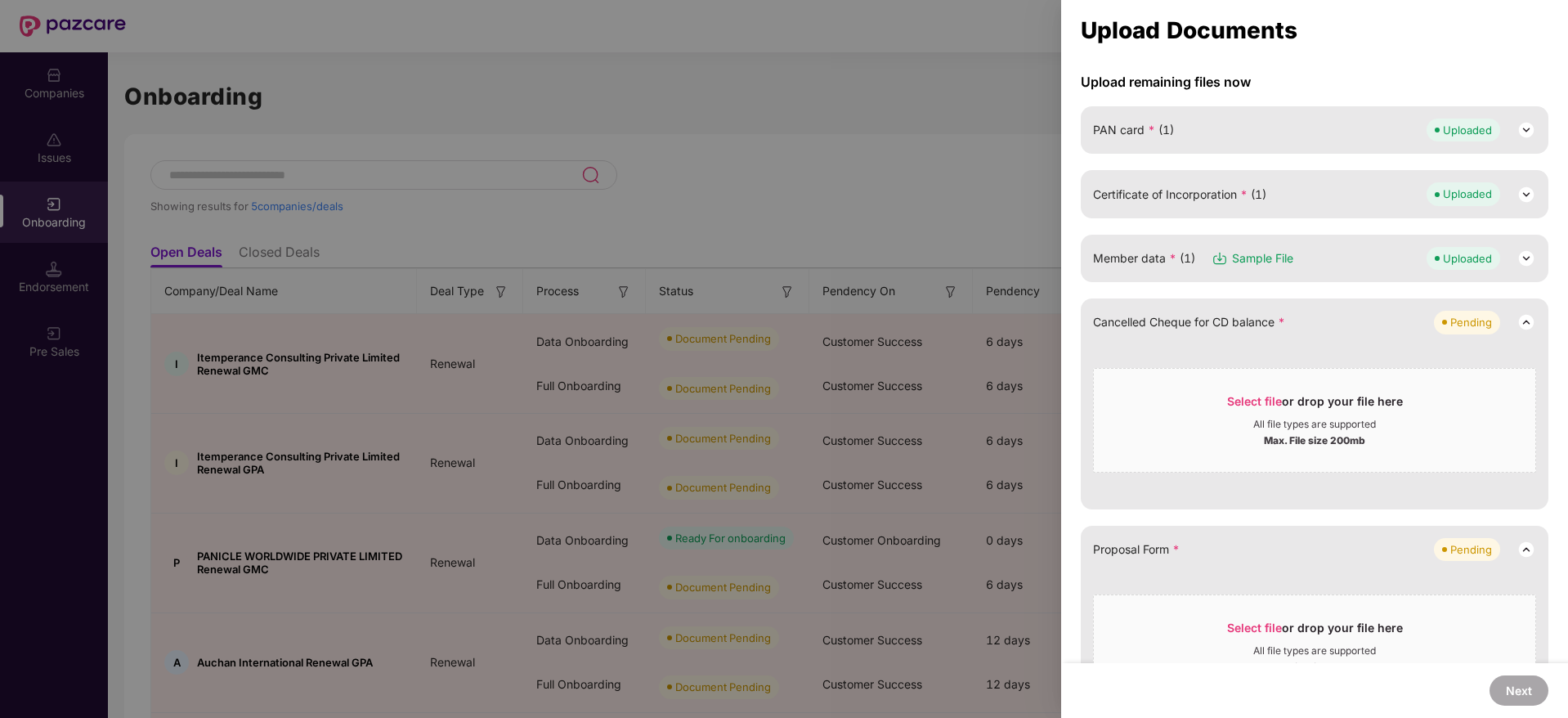
scroll to position [140, 0]
click at [1261, 399] on span "Select file" at bounding box center [1254, 403] width 55 height 14
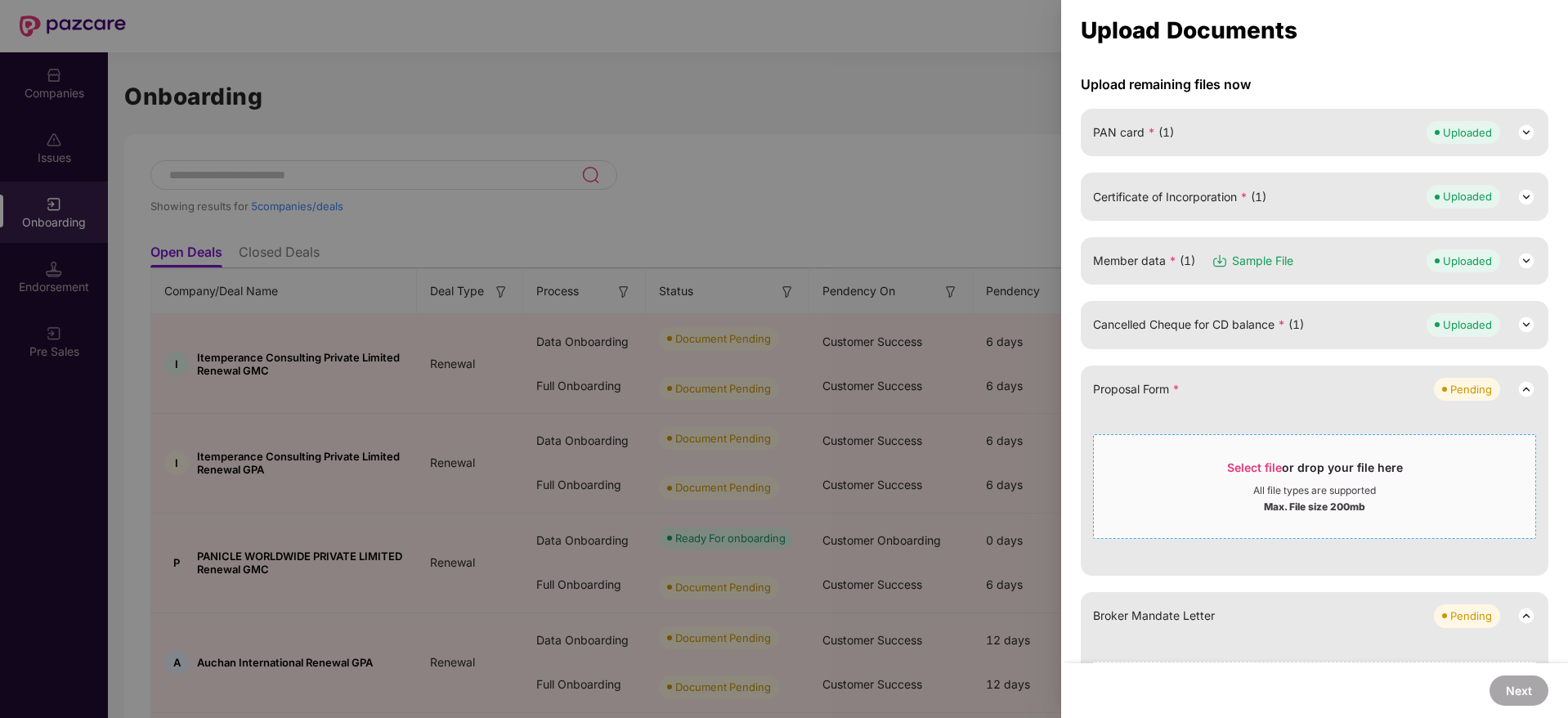
click at [1244, 474] on div "Select file or drop your file here" at bounding box center [1315, 471] width 176 height 24
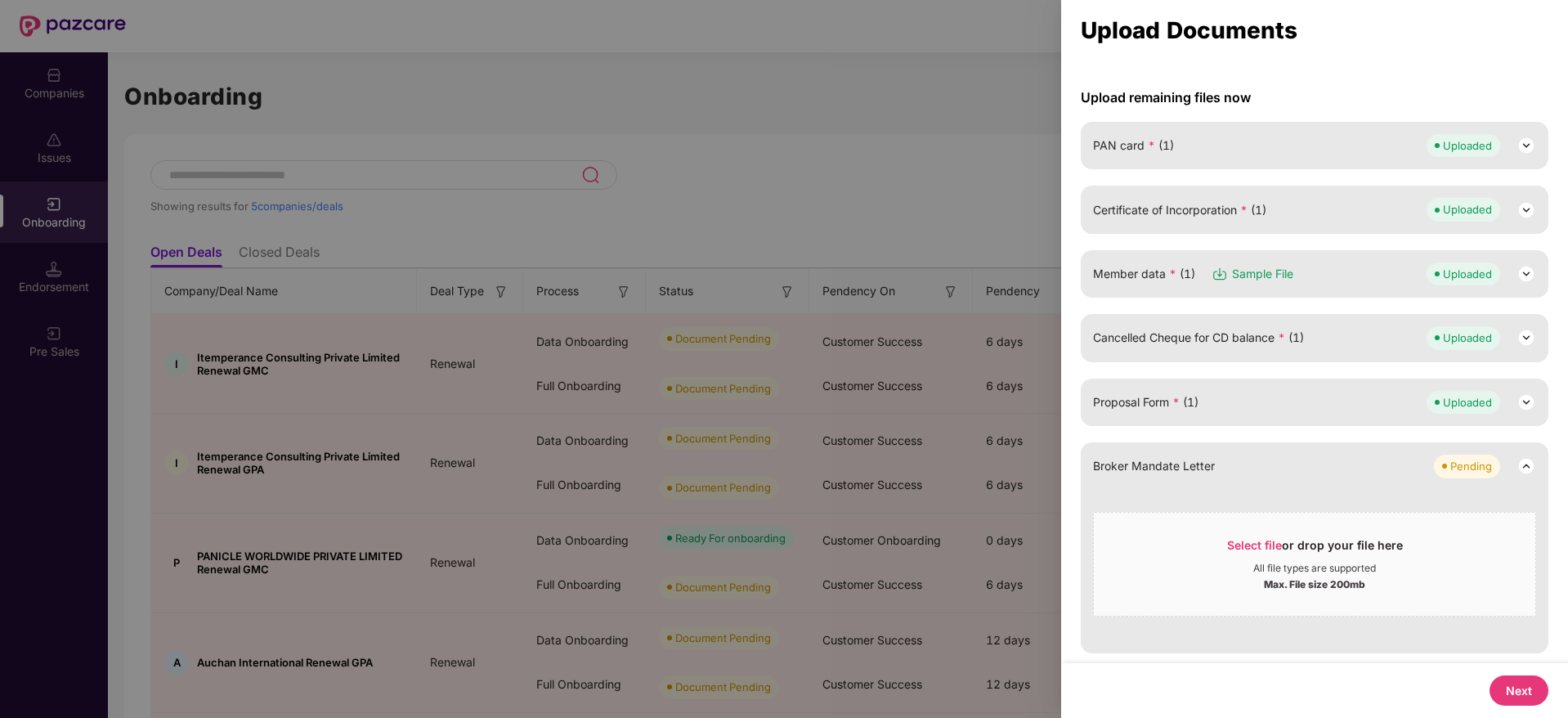
scroll to position [127, 0]
click at [1526, 693] on button "Next" at bounding box center [1519, 690] width 59 height 30
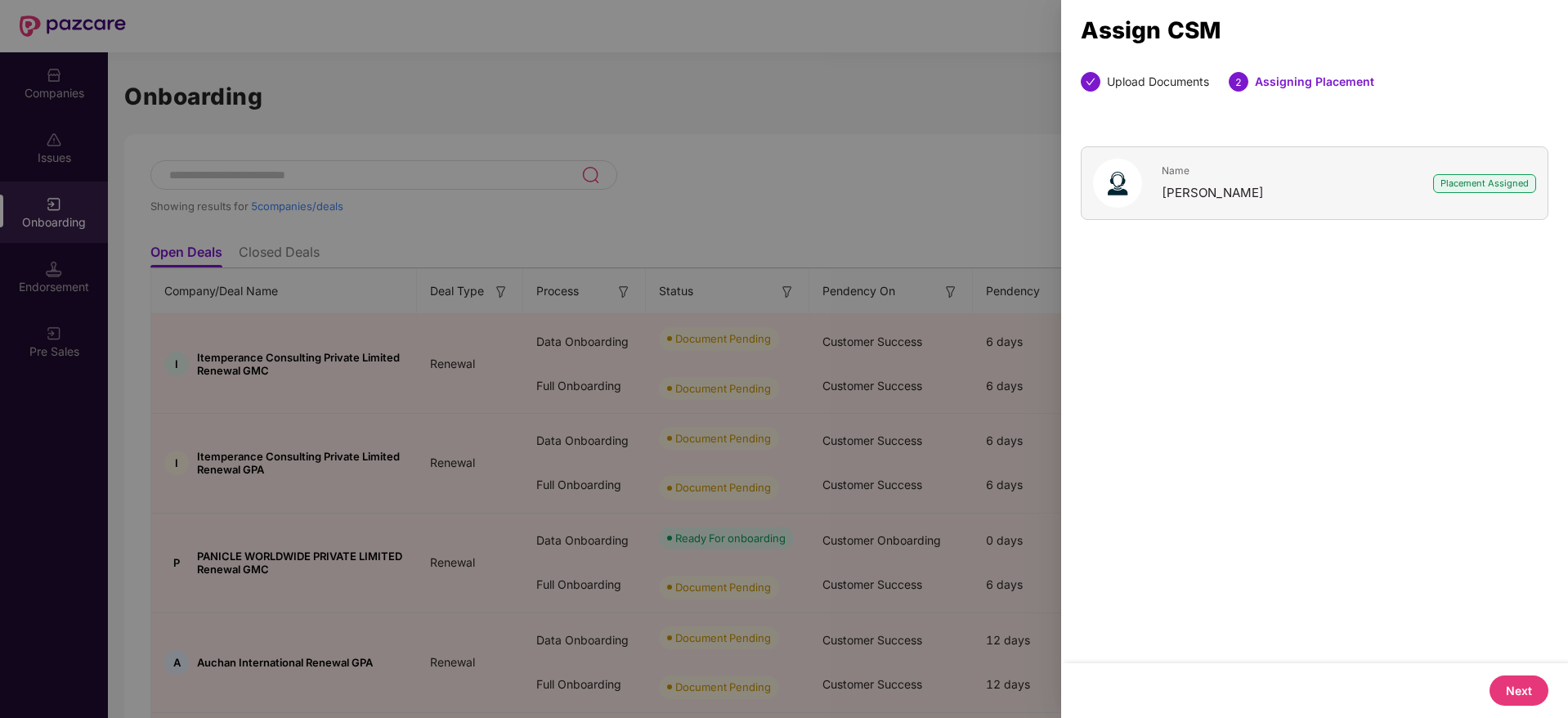
click at [1530, 692] on button "Next" at bounding box center [1519, 690] width 59 height 30
